Goal: Navigation & Orientation: Find specific page/section

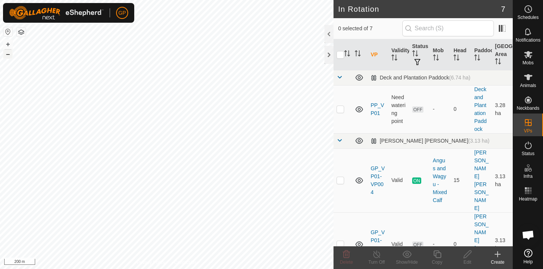
click at [8, 54] on button "–" at bounding box center [7, 54] width 9 height 9
click at [8, 43] on button "+" at bounding box center [7, 44] width 9 height 9
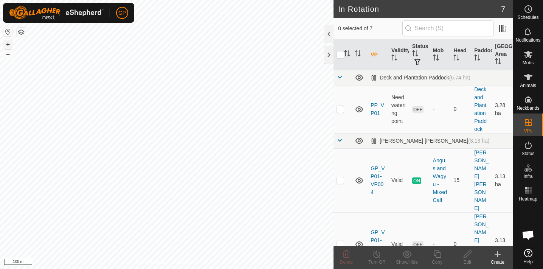
click at [8, 43] on button "+" at bounding box center [7, 44] width 9 height 9
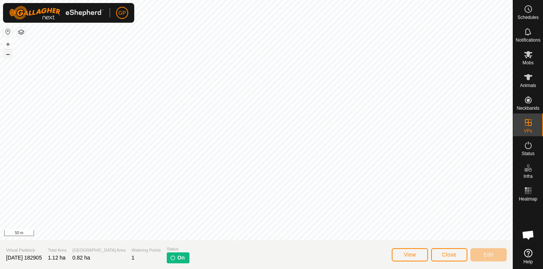
click at [10, 53] on button "–" at bounding box center [7, 54] width 9 height 9
click at [8, 40] on button "+" at bounding box center [7, 44] width 9 height 9
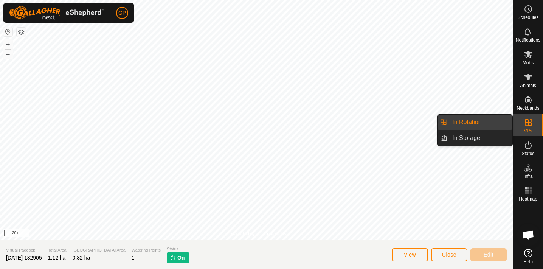
click at [528, 119] on icon at bounding box center [528, 122] width 7 height 7
click at [541, 118] on div "VPs" at bounding box center [528, 125] width 30 height 23
click at [494, 121] on link "In Rotation" at bounding box center [480, 122] width 65 height 15
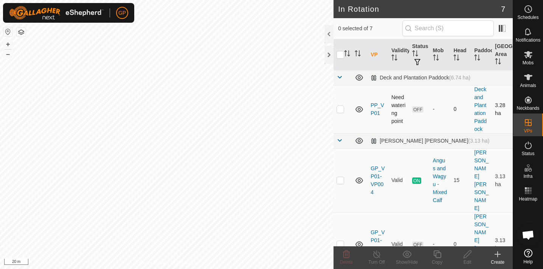
checkbox input "true"
click at [440, 254] on icon at bounding box center [437, 254] width 9 height 9
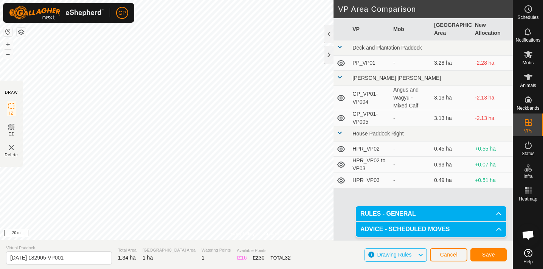
click at [454, 255] on span "Cancel" at bounding box center [449, 255] width 18 height 6
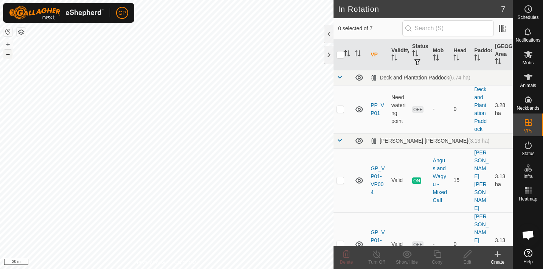
click at [8, 50] on button "–" at bounding box center [7, 54] width 9 height 9
click at [8, 52] on button "–" at bounding box center [7, 54] width 9 height 9
click at [8, 53] on button "–" at bounding box center [7, 54] width 9 height 9
click at [6, 47] on button "+" at bounding box center [7, 44] width 9 height 9
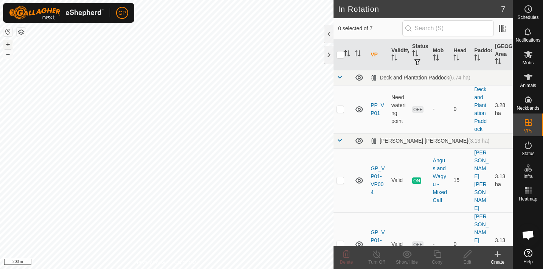
click at [6, 47] on button "+" at bounding box center [7, 44] width 9 height 9
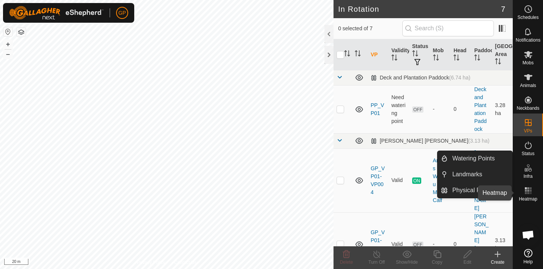
click at [527, 193] on rect at bounding box center [526, 193] width 2 height 2
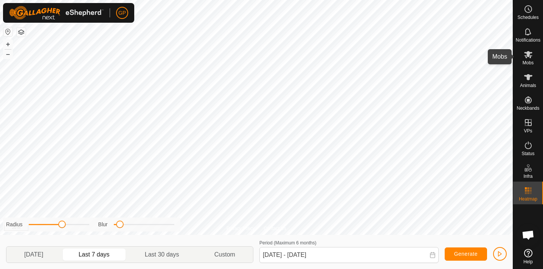
click at [529, 61] on span "Mobs" at bounding box center [528, 63] width 11 height 5
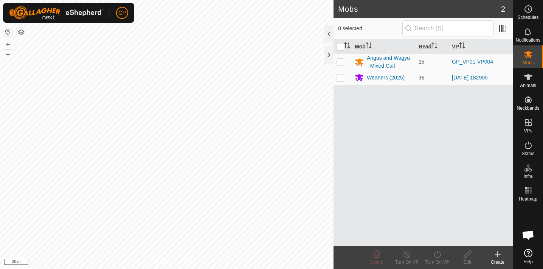
click at [374, 75] on div "Weaners (2025)" at bounding box center [386, 78] width 38 height 8
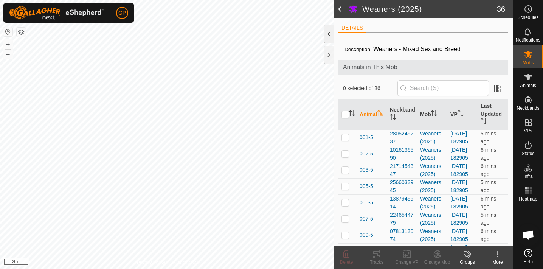
click at [328, 33] on div at bounding box center [329, 34] width 9 height 18
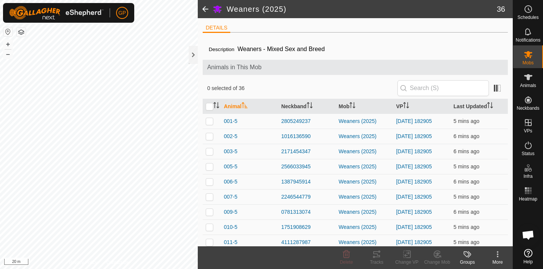
click at [206, 7] on span at bounding box center [205, 9] width 15 height 18
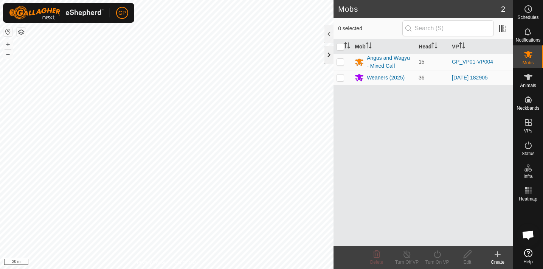
click at [330, 57] on div at bounding box center [329, 55] width 9 height 18
